Goal: Task Accomplishment & Management: Use online tool/utility

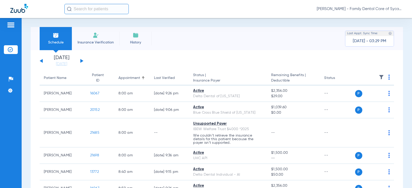
click at [103, 41] on span "Insurance Verification" at bounding box center [96, 42] width 40 height 5
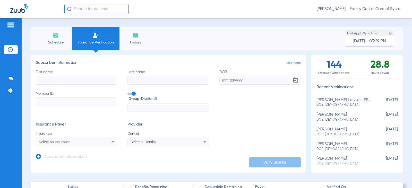
click at [79, 79] on input "First name" at bounding box center [76, 80] width 81 height 9
type input "[PERSON_NAME]"
click at [224, 81] on input "DOB" at bounding box center [260, 80] width 81 height 9
type input "[DATE]"
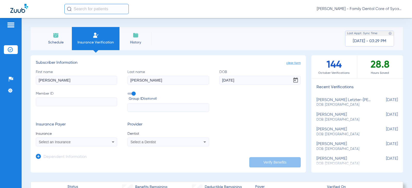
click at [67, 103] on input "Member ID" at bounding box center [76, 102] width 81 height 9
click at [91, 103] on input "Member ID Required" at bounding box center [76, 102] width 81 height 9
type input "966642570"
click at [82, 140] on div "Select an Insurance" at bounding box center [76, 142] width 81 height 6
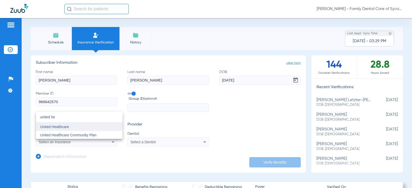
type input "united he"
click at [70, 127] on mat-option "United Healthcare" at bounding box center [79, 127] width 87 height 8
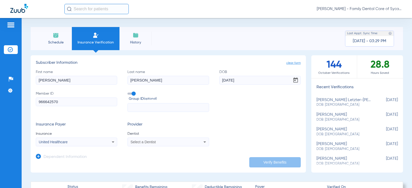
click at [144, 142] on span "Select a Dentist" at bounding box center [143, 142] width 25 height 4
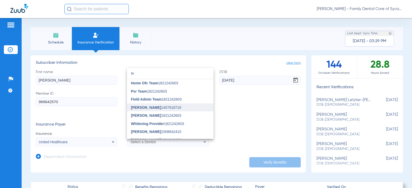
type input "te"
click at [143, 108] on span "[PERSON_NAME]" at bounding box center [146, 108] width 30 height 4
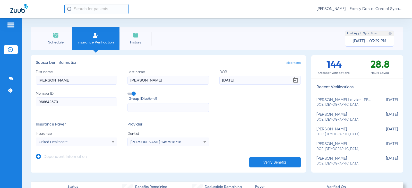
click at [278, 164] on button "Verify Benefits" at bounding box center [275, 162] width 52 height 10
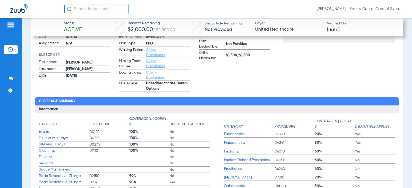
scroll to position [129, 0]
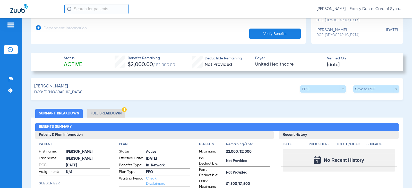
click at [115, 110] on li "Full Breakdown" at bounding box center [106, 113] width 38 height 9
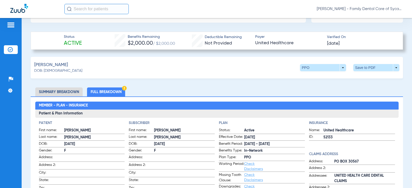
scroll to position [155, 0]
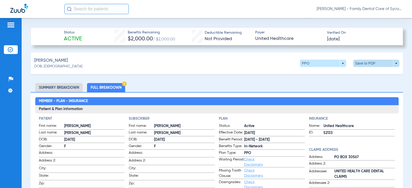
click at [366, 63] on span at bounding box center [376, 63] width 46 height 7
click at [333, 74] on span "Save to PDF" at bounding box center [334, 73] width 20 height 4
click at [61, 88] on li "Summary Breakdown" at bounding box center [58, 87] width 47 height 9
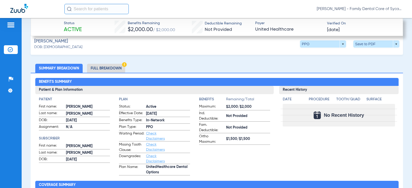
scroll to position [129, 0]
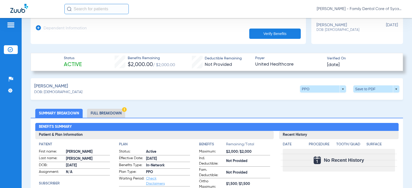
click at [109, 113] on li "Full Breakdown" at bounding box center [106, 113] width 38 height 9
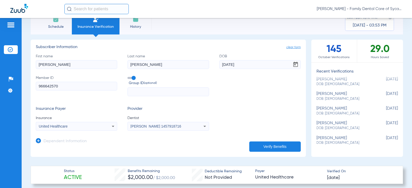
scroll to position [0, 0]
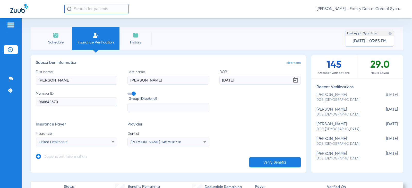
drag, startPoint x: 62, startPoint y: 80, endPoint x: 0, endPoint y: 80, distance: 61.8
click at [4, 80] on div "Patients Insurance Verification Setup Help Center Settings Schedule Insurance V…" at bounding box center [206, 112] width 412 height 188
click at [72, 83] on input "[PERSON_NAME]" at bounding box center [76, 80] width 81 height 9
type input "c"
type input "[PERSON_NAME]"
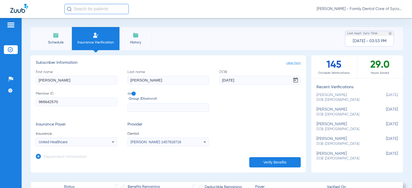
type input "[PERSON_NAME]"
drag, startPoint x: 243, startPoint y: 79, endPoint x: 217, endPoint y: 80, distance: 25.8
click at [217, 80] on div "First name [PERSON_NAME] Last name [PERSON_NAME] DOB [DEMOGRAPHIC_DATA] Member …" at bounding box center [168, 91] width 265 height 43
type input "[DATE]"
drag, startPoint x: 63, startPoint y: 103, endPoint x: 29, endPoint y: 103, distance: 34.3
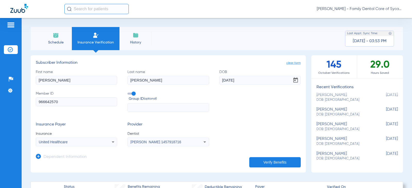
click at [29, 103] on div "Schedule Insurance Verification History Last Appt. Sync Time: [DATE] - 03:53 PM…" at bounding box center [217, 103] width 391 height 170
type input "357929032"
click at [81, 145] on div "United Healthcare" at bounding box center [76, 142] width 81 height 6
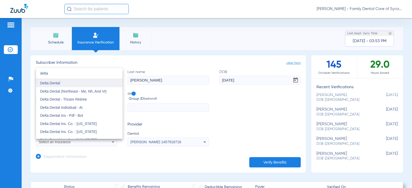
type input "delta"
click at [56, 83] on span "Delta Dental" at bounding box center [50, 83] width 20 height 4
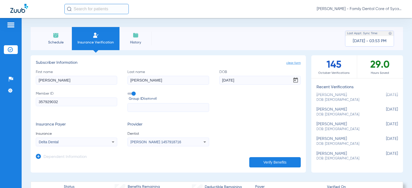
drag, startPoint x: 281, startPoint y: 161, endPoint x: 276, endPoint y: 158, distance: 5.4
click at [280, 161] on button "Verify Benefits" at bounding box center [275, 162] width 52 height 10
click at [72, 142] on div "Delta Dental" at bounding box center [69, 142] width 61 height 4
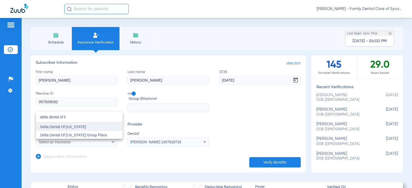
type input "delta dental of il"
click at [63, 124] on mat-option "Delta Dental Of [US_STATE]" at bounding box center [79, 127] width 87 height 8
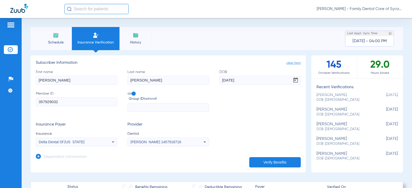
click at [289, 162] on button "Verify Benefits" at bounding box center [275, 162] width 52 height 10
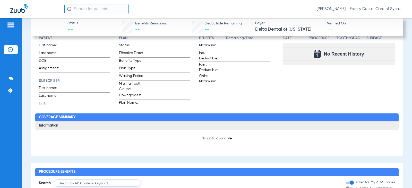
scroll to position [103, 0]
